Goal: Task Accomplishment & Management: Use online tool/utility

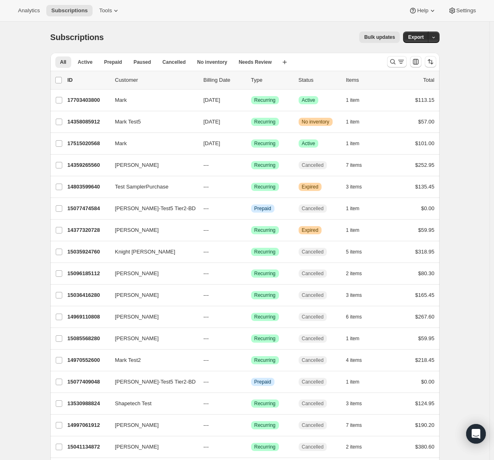
click at [219, 35] on div "Bulk updates" at bounding box center [256, 37] width 286 height 11
click at [106, 8] on span "Tools" at bounding box center [105, 10] width 13 height 7
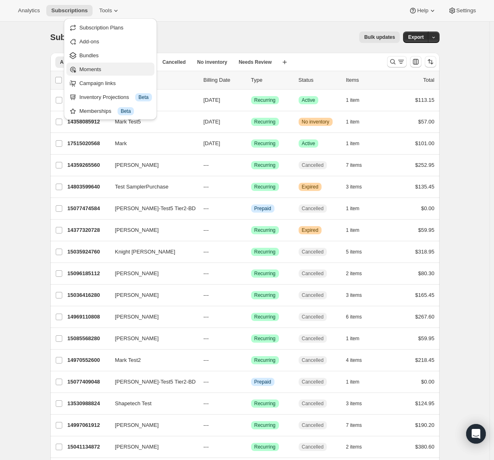
click at [100, 65] on span "Moments" at bounding box center [115, 69] width 72 height 8
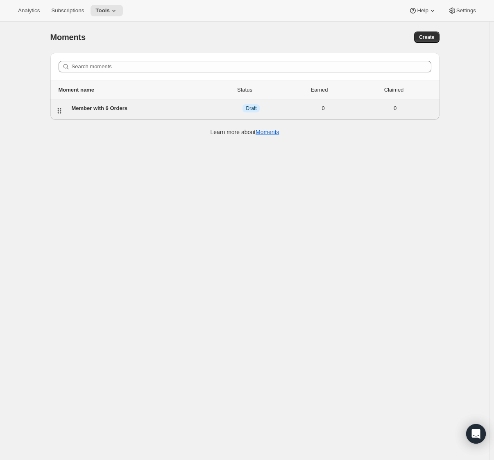
click at [115, 107] on div "Member with 6 Orders" at bounding box center [144, 108] width 144 height 8
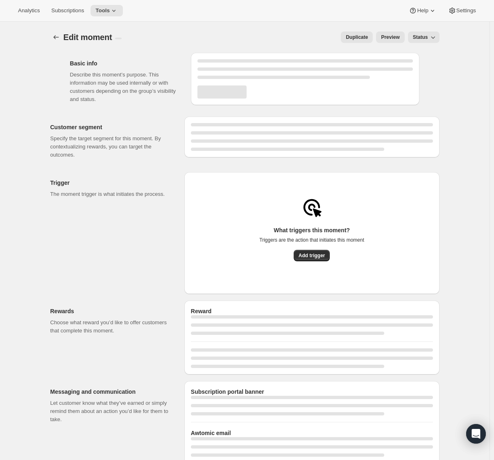
select select "FIXED_AMOUNT"
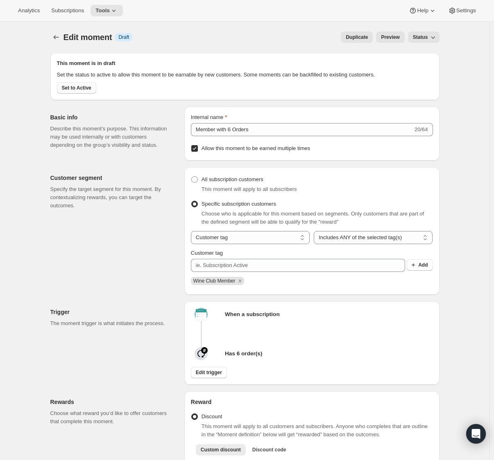
click at [89, 91] on span "Set to Active" at bounding box center [76, 88] width 29 height 7
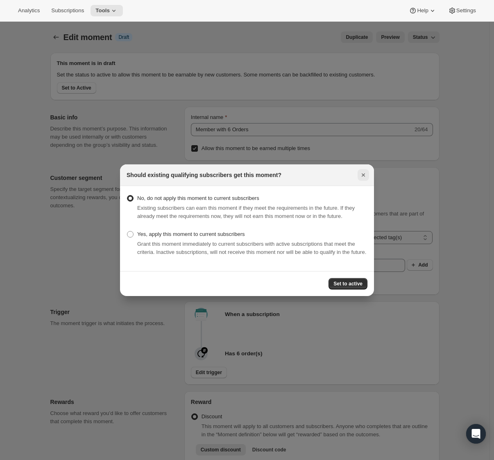
click at [367, 171] on icon "Close" at bounding box center [363, 175] width 8 height 8
